Goal: Transaction & Acquisition: Purchase product/service

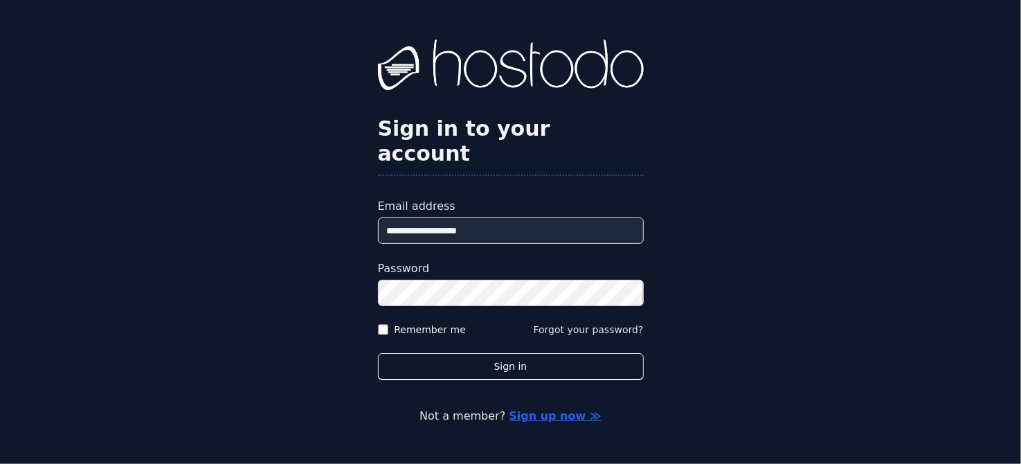
type input "**********"
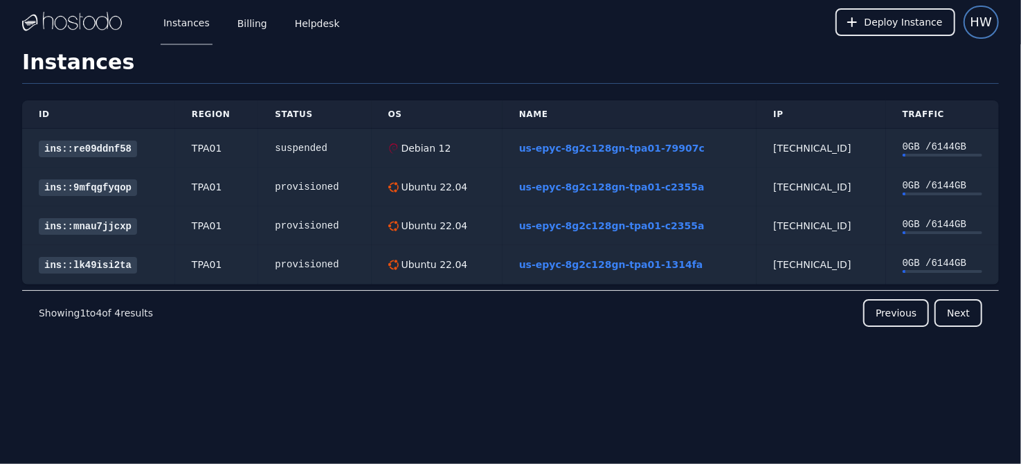
click at [987, 19] on span "HW" at bounding box center [981, 21] width 21 height 19
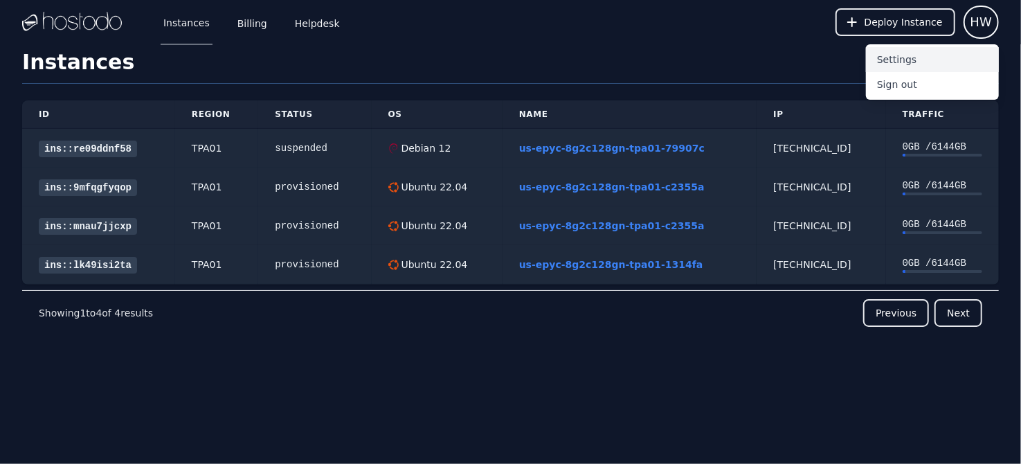
click at [910, 57] on button "Settings" at bounding box center [932, 59] width 133 height 25
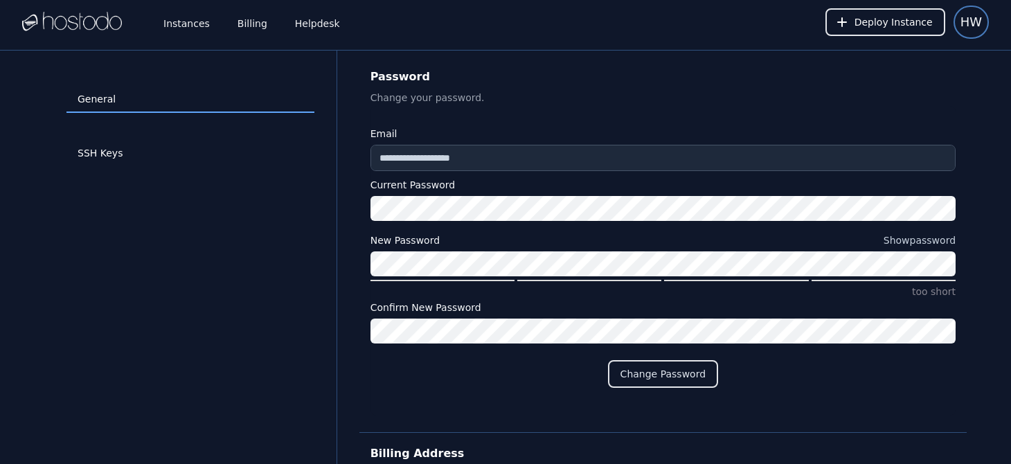
click at [964, 20] on span "HW" at bounding box center [970, 21] width 21 height 19
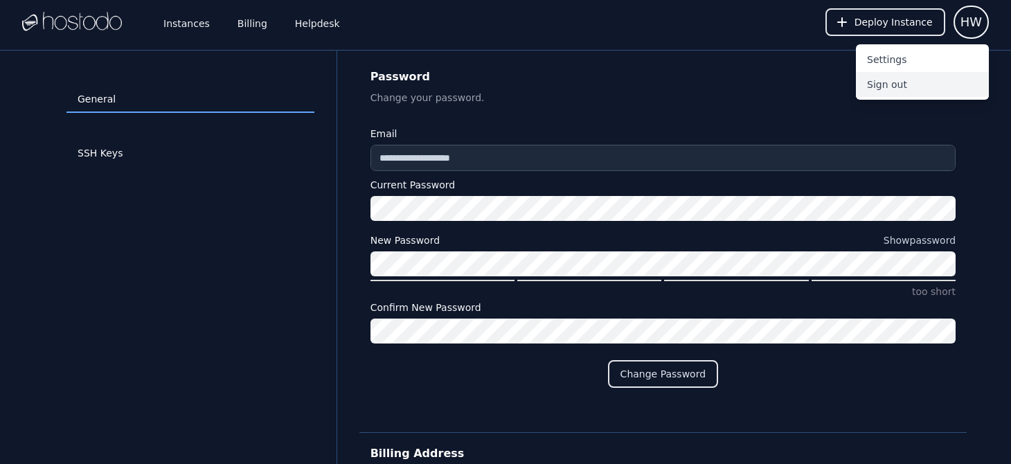
click at [893, 88] on button "Sign out" at bounding box center [922, 84] width 133 height 25
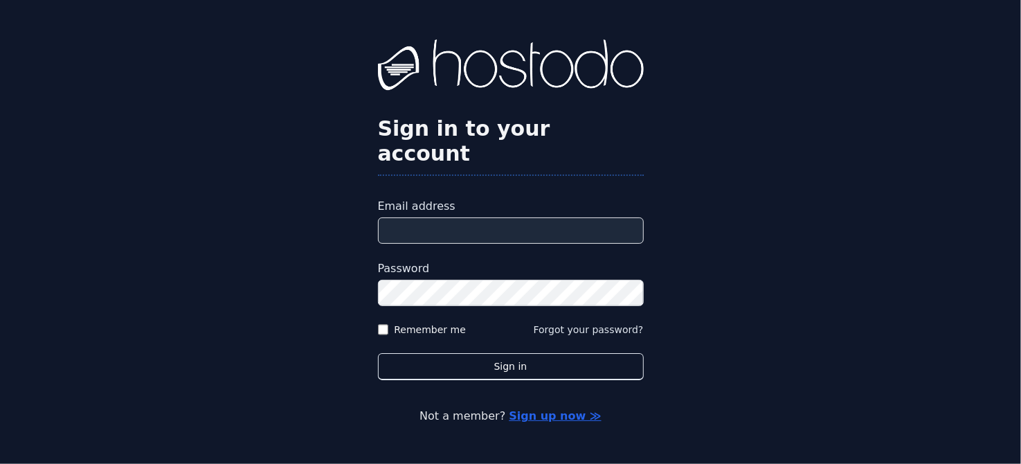
click at [495, 219] on input "Email address" at bounding box center [511, 230] width 266 height 26
paste input "**********"
type input "**********"
click at [424, 264] on div "Password" at bounding box center [511, 283] width 266 height 46
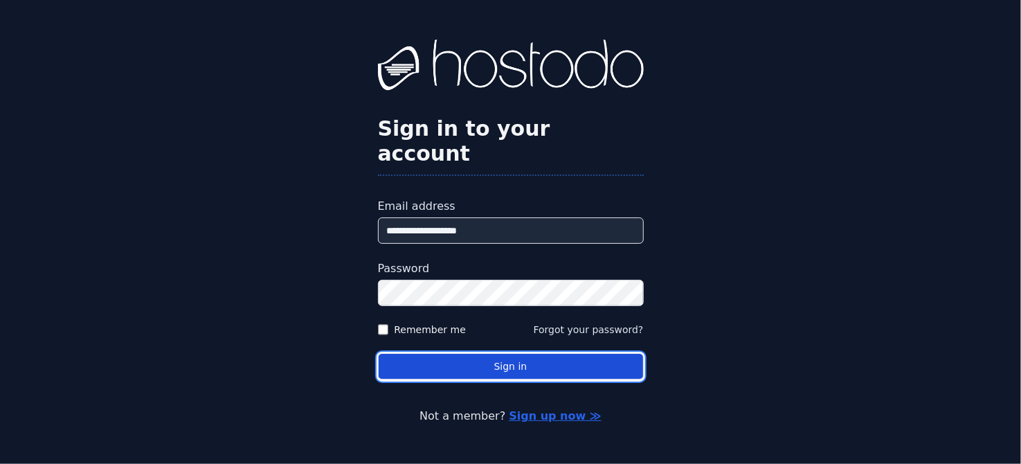
click at [458, 357] on button "Sign in" at bounding box center [511, 366] width 266 height 27
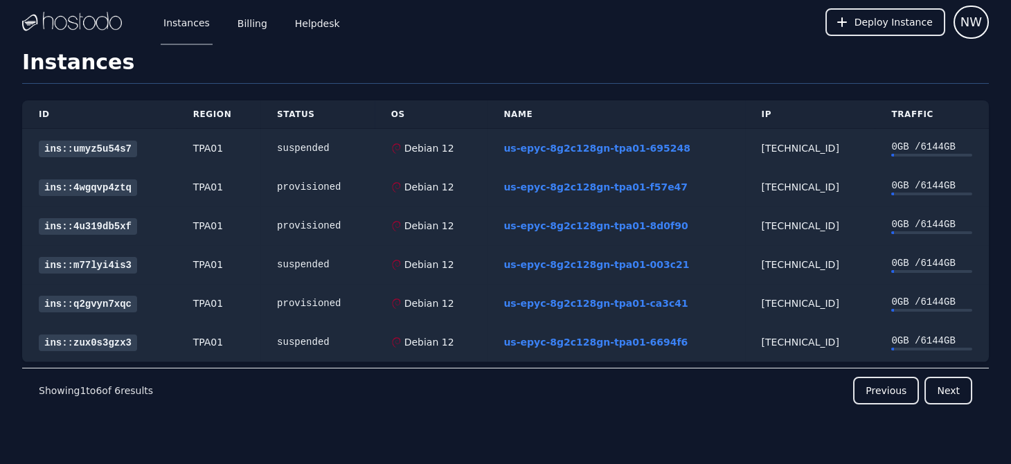
click at [11, 377] on div "Instances ID Region Status OS Name IP Traffic ins::umyz5u54s7 TPA01 suspended D…" at bounding box center [505, 264] width 1011 height 429
click at [307, 24] on link "Helpdesk" at bounding box center [317, 22] width 51 height 46
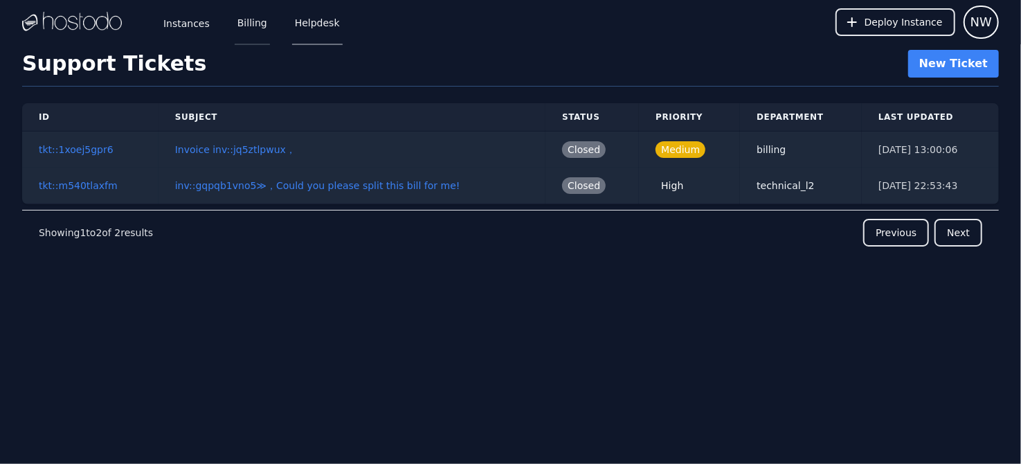
click at [238, 24] on link "Billing" at bounding box center [252, 22] width 35 height 46
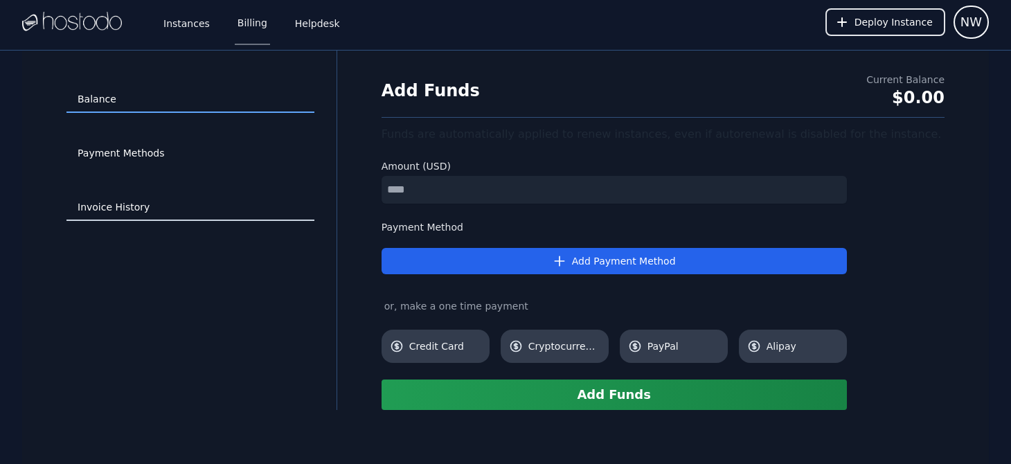
click at [123, 204] on link "Invoice History" at bounding box center [190, 208] width 248 height 26
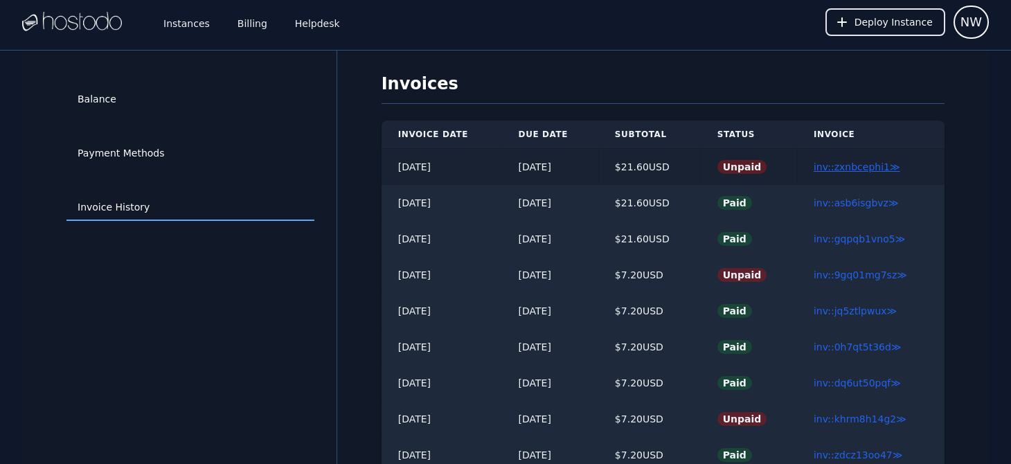
click at [876, 161] on link "inv::zxnbcephi1 ≫" at bounding box center [857, 166] width 87 height 11
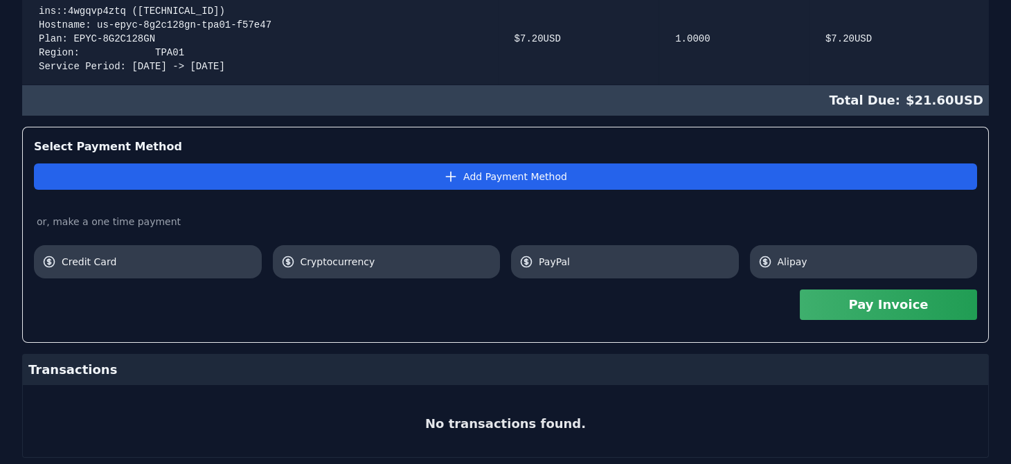
scroll to position [546, 0]
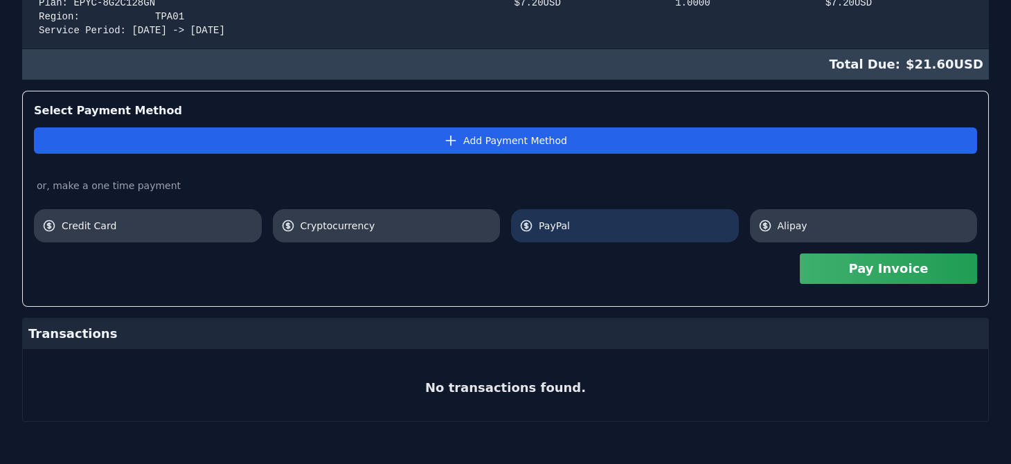
click at [589, 216] on link "PayPal" at bounding box center [625, 225] width 228 height 33
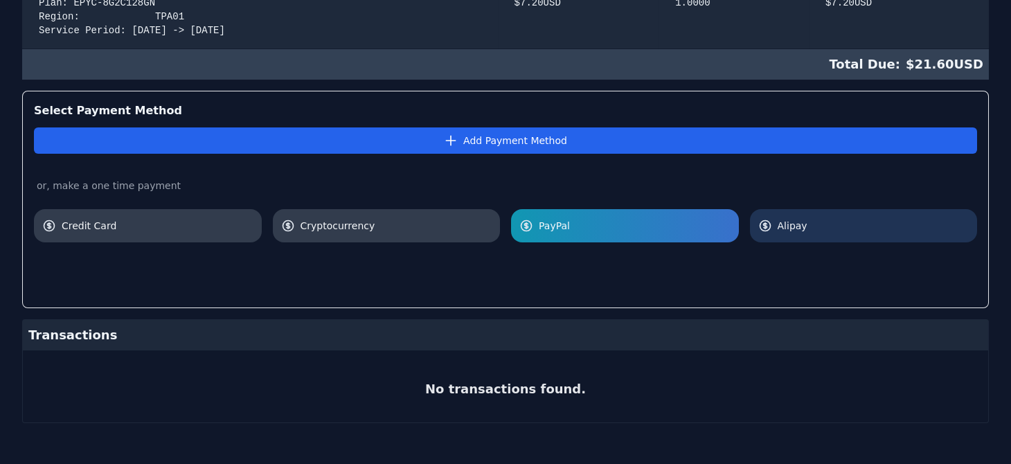
click at [827, 223] on span "Alipay" at bounding box center [874, 226] width 192 height 14
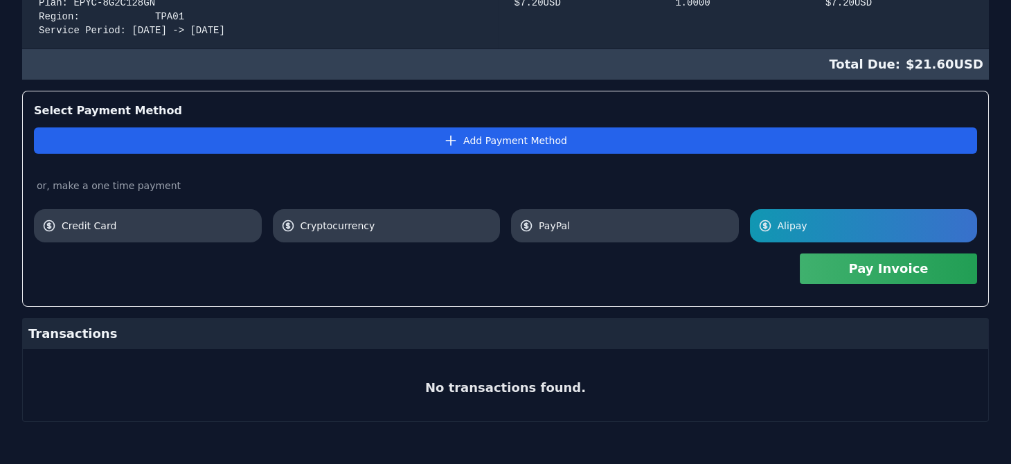
click at [892, 273] on button "Pay Invoice" at bounding box center [888, 268] width 177 height 30
click at [879, 267] on button "Pay Invoice" at bounding box center [888, 268] width 177 height 30
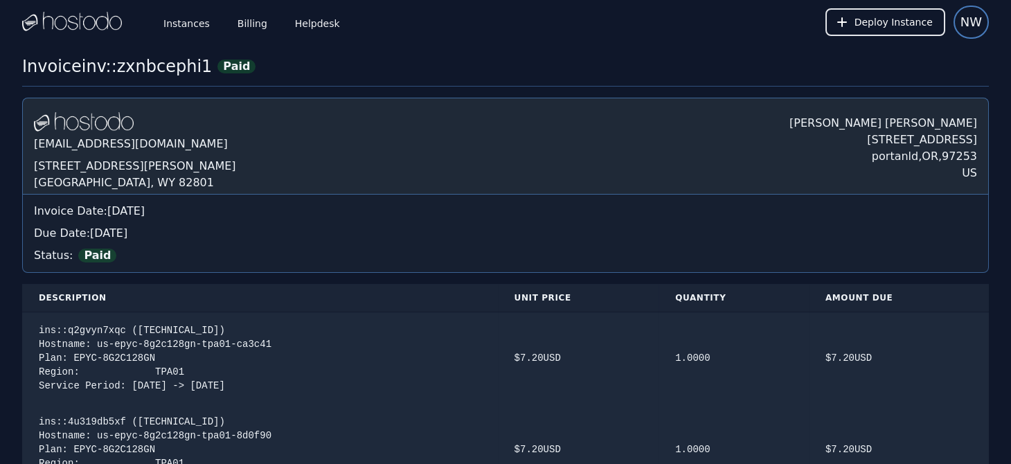
click at [974, 24] on span "NW" at bounding box center [970, 21] width 21 height 19
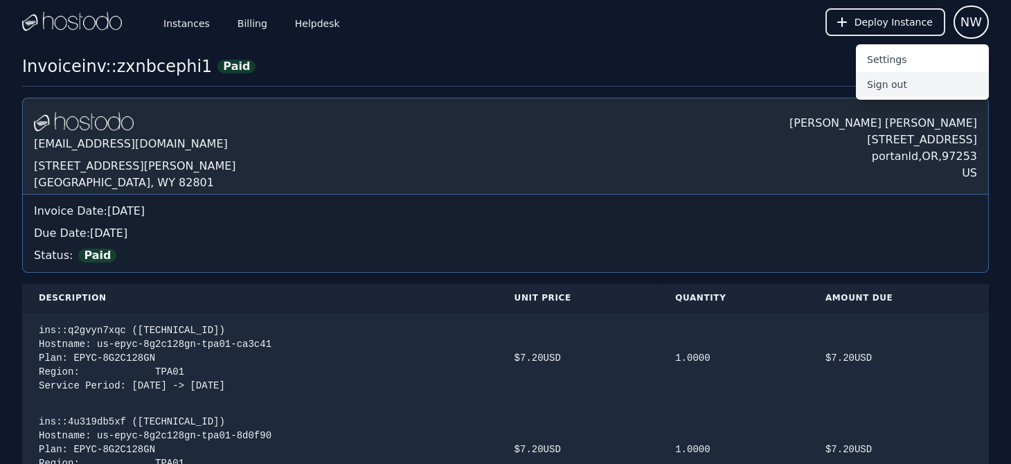
click at [888, 91] on button "Sign out" at bounding box center [922, 84] width 133 height 25
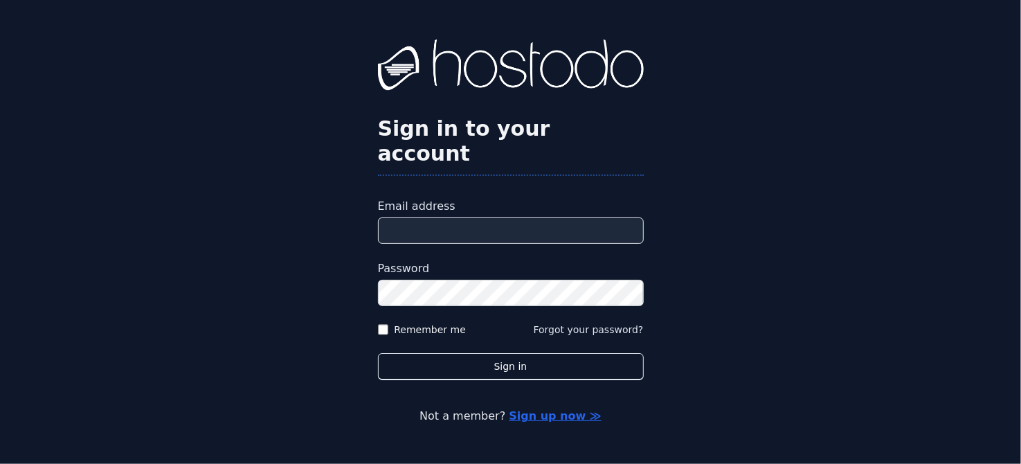
click at [460, 220] on input "Email address" at bounding box center [511, 230] width 266 height 26
paste input "**********"
type input "**********"
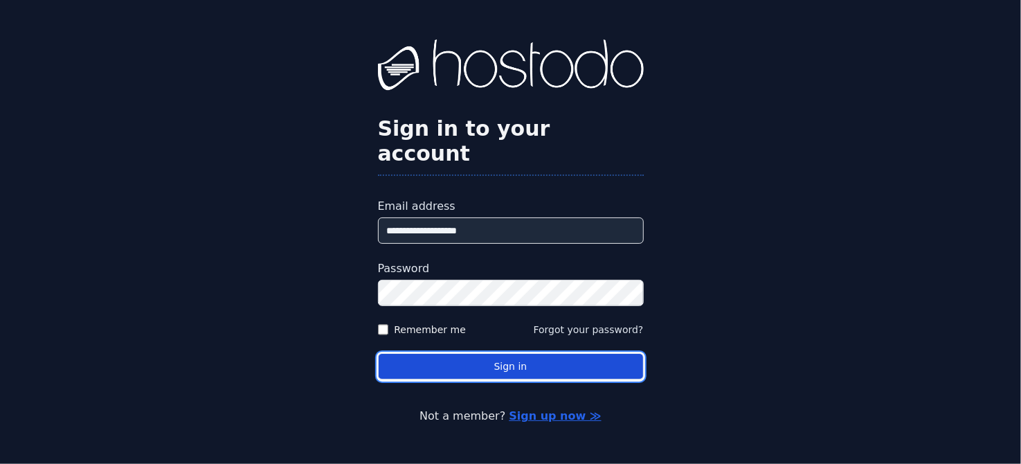
click at [426, 357] on button "Sign in" at bounding box center [511, 366] width 266 height 27
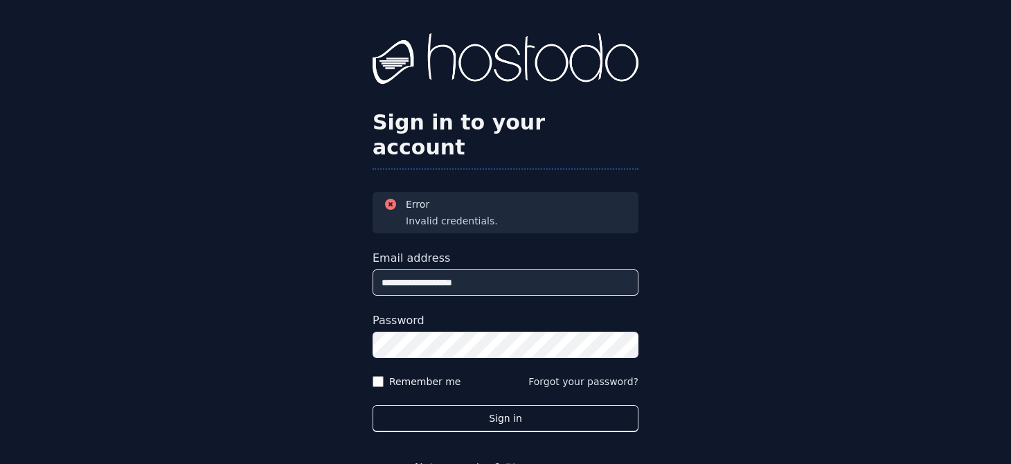
click at [282, 305] on div "**********" at bounding box center [505, 255] width 1011 height 510
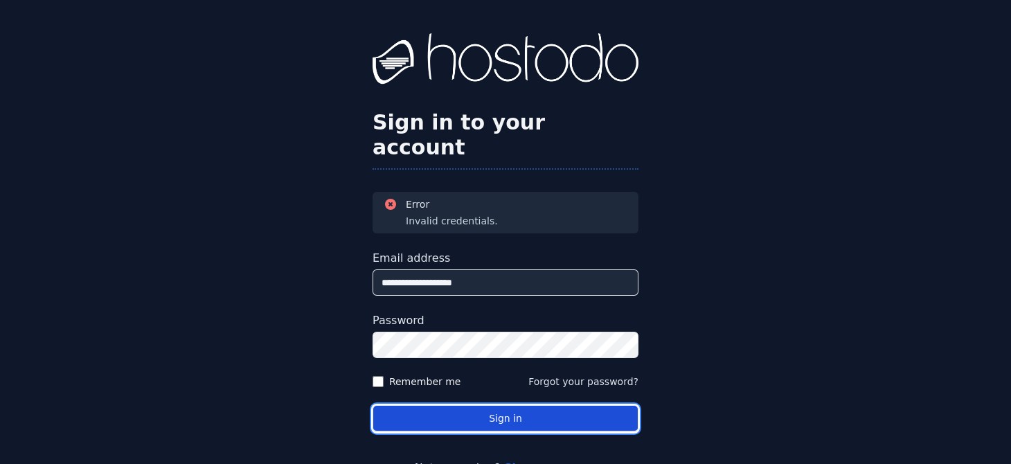
click at [419, 405] on button "Sign in" at bounding box center [505, 418] width 266 height 27
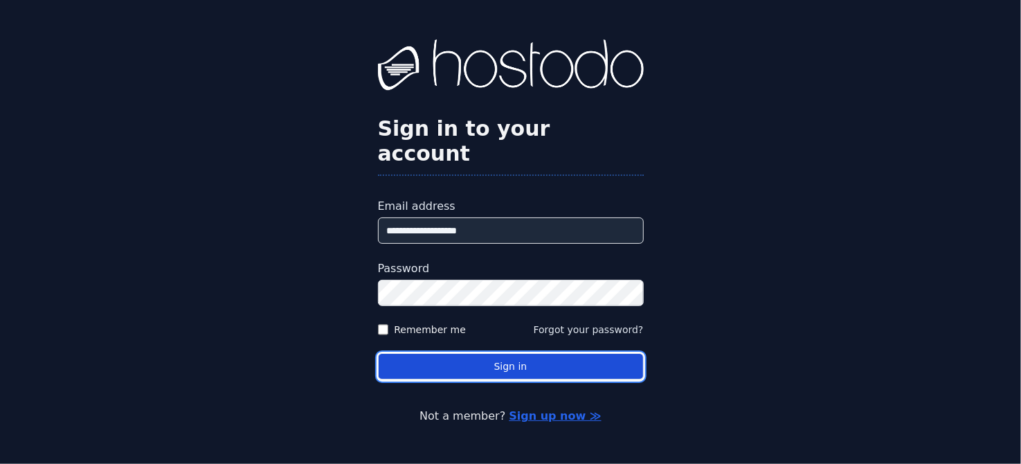
click at [435, 356] on button "Sign in" at bounding box center [511, 366] width 266 height 27
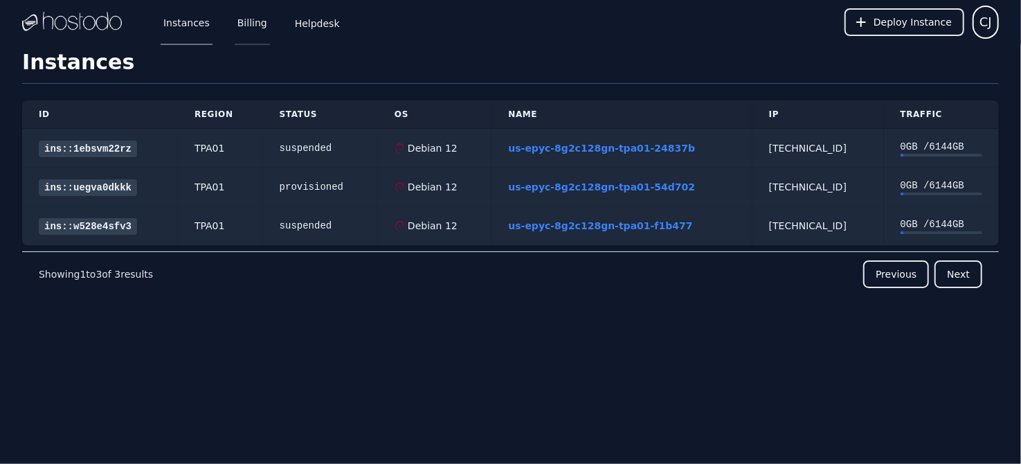
click at [246, 30] on link "Billing" at bounding box center [252, 22] width 35 height 46
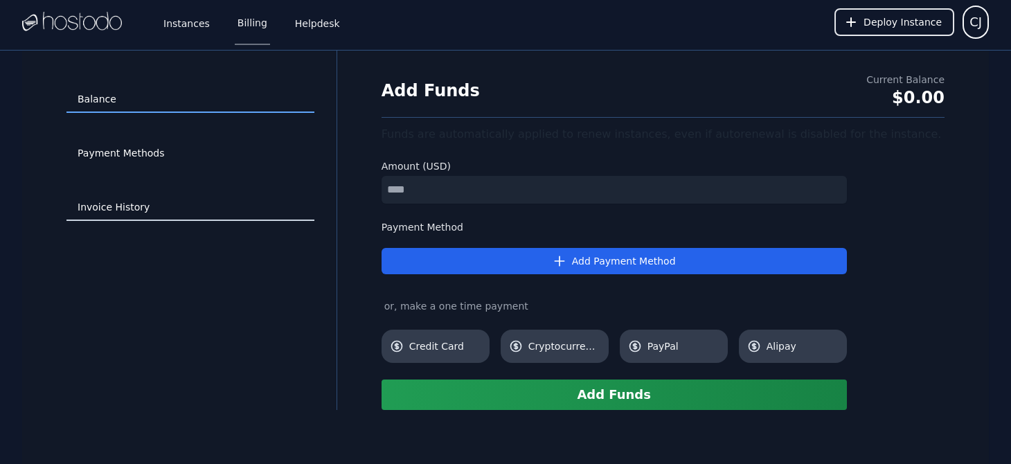
click at [117, 210] on link "Invoice History" at bounding box center [190, 208] width 248 height 26
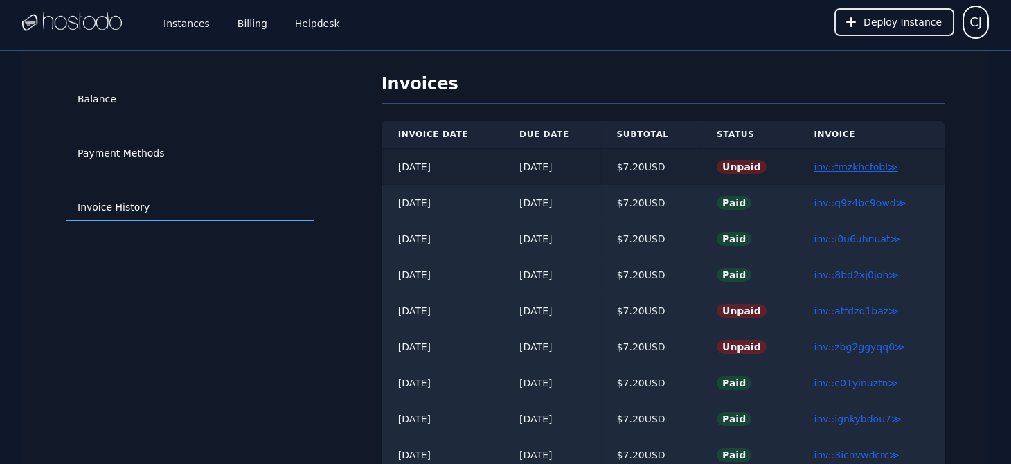
click at [880, 168] on link "inv::fmzkhcfobl ≫" at bounding box center [856, 166] width 84 height 11
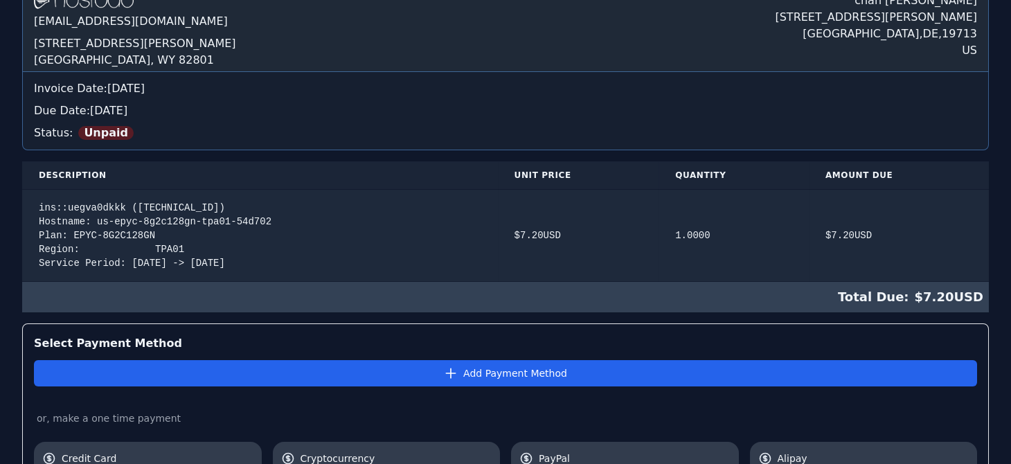
scroll to position [208, 0]
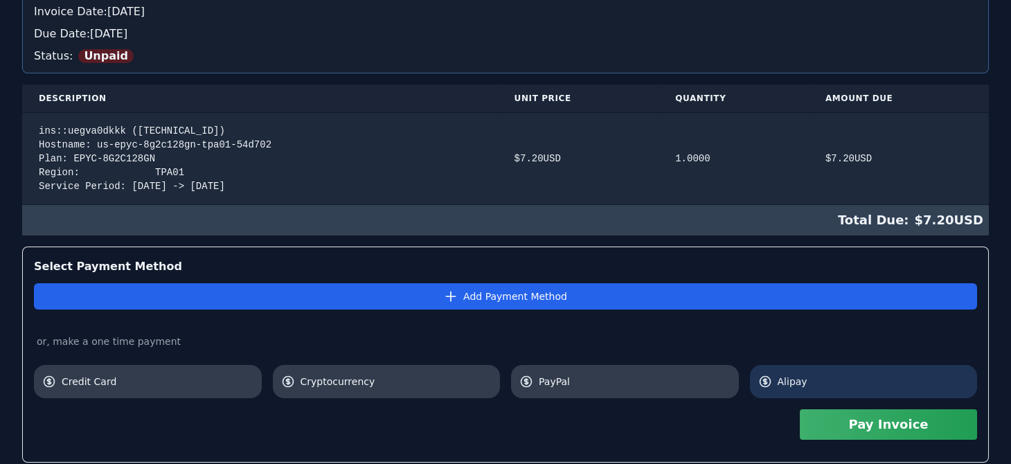
click at [786, 381] on span "Alipay" at bounding box center [874, 382] width 192 height 14
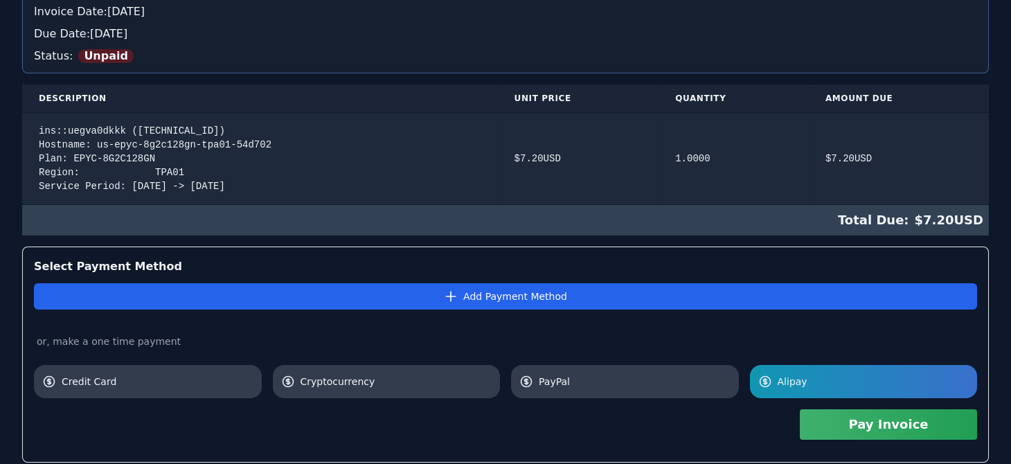
click at [880, 420] on button "Pay Invoice" at bounding box center [888, 424] width 177 height 30
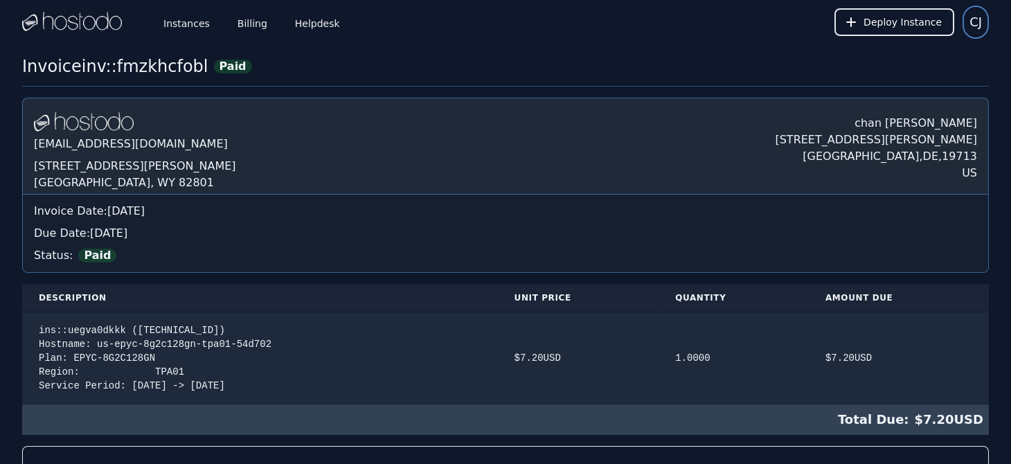
click at [973, 27] on span "CJ" at bounding box center [975, 21] width 12 height 19
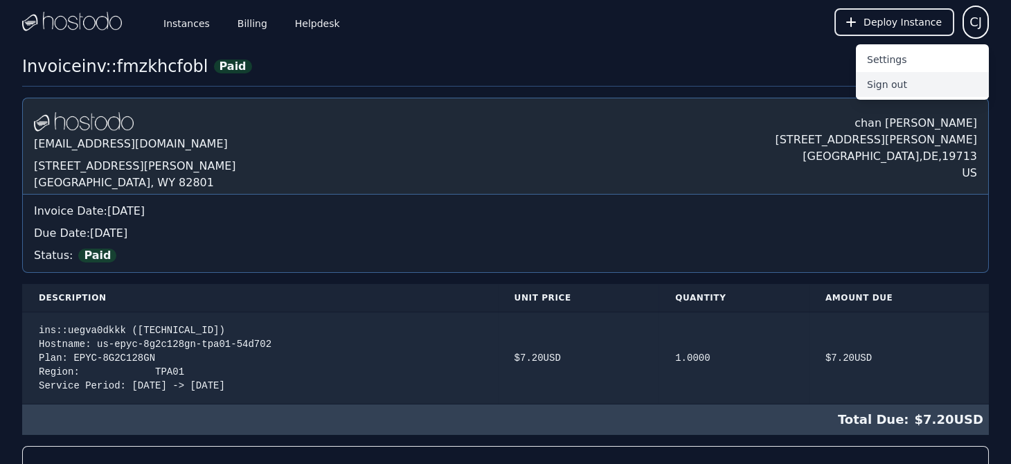
click at [887, 84] on button "Sign out" at bounding box center [922, 84] width 133 height 25
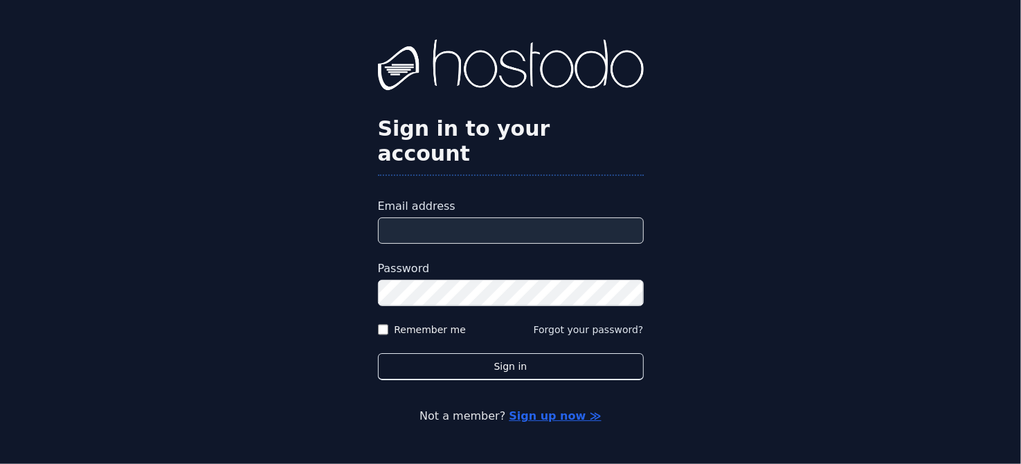
click at [487, 221] on input "Email address" at bounding box center [511, 230] width 266 height 26
paste input "**********"
type input "**********"
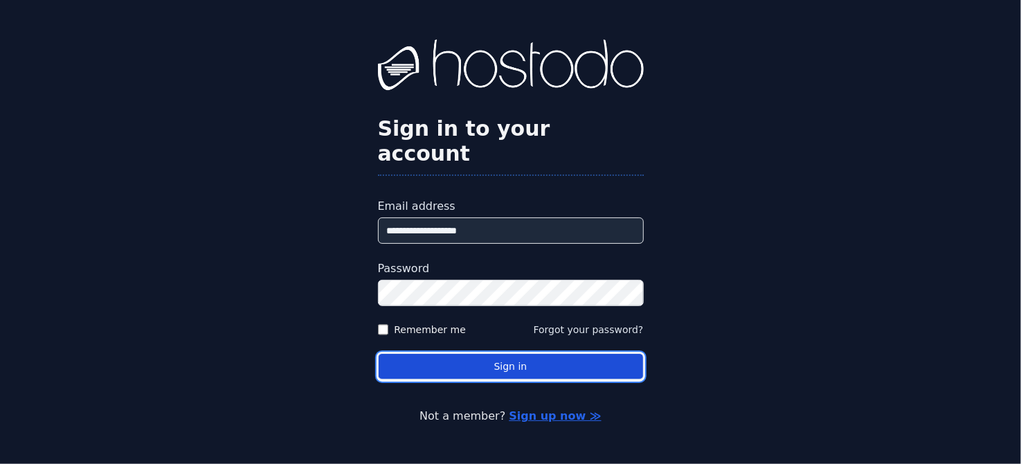
click at [434, 353] on button "Sign in" at bounding box center [511, 366] width 266 height 27
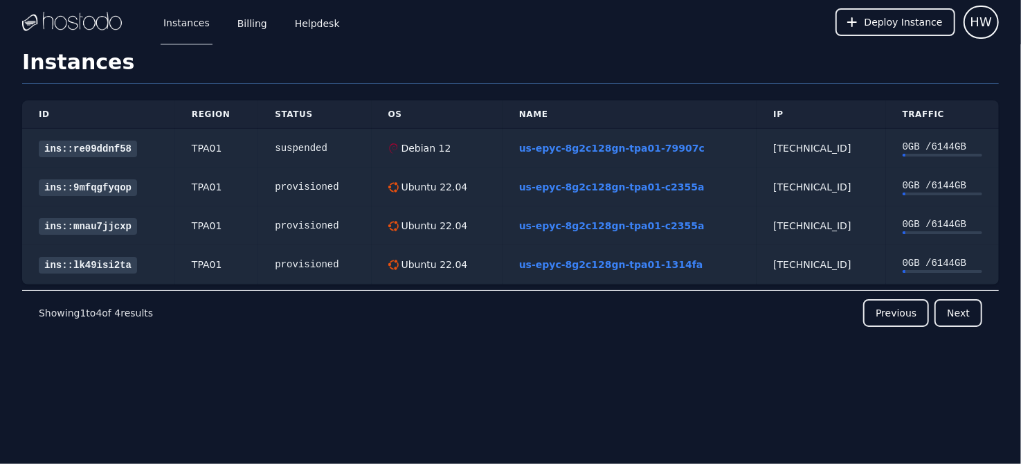
click at [46, 372] on div "ID Region Status OS Name IP Traffic ins::re09ddnf58 TPA01 suspended Debian 12 u…" at bounding box center [510, 243] width 977 height 318
click at [255, 32] on link "Billing" at bounding box center [252, 22] width 35 height 46
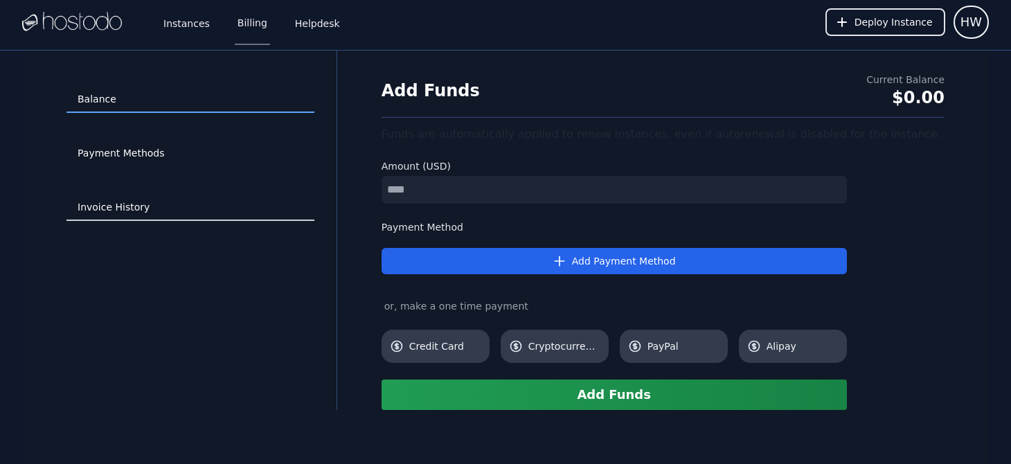
click at [100, 205] on link "Invoice History" at bounding box center [190, 208] width 248 height 26
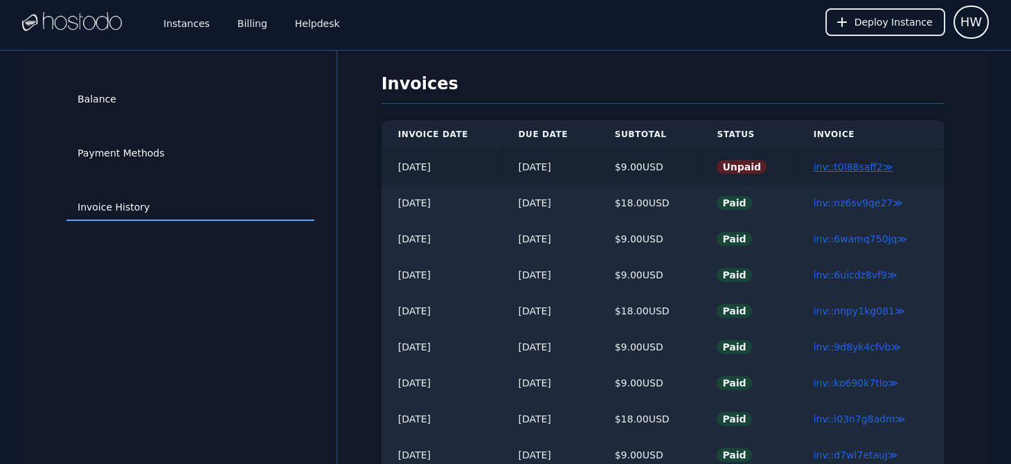
click at [850, 165] on link "inv::t0l88saff2 ≫" at bounding box center [854, 166] width 80 height 11
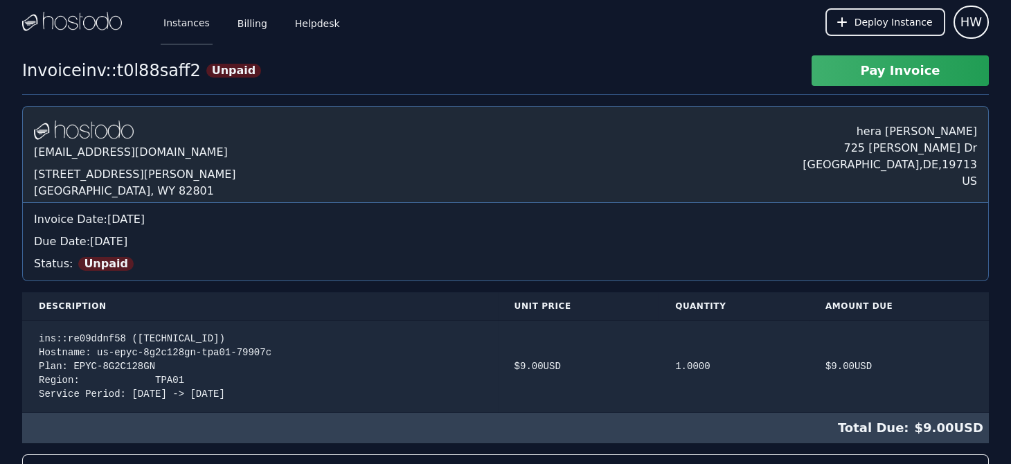
click at [192, 24] on link "Instances" at bounding box center [187, 22] width 52 height 46
